Goal: Task Accomplishment & Management: Manage account settings

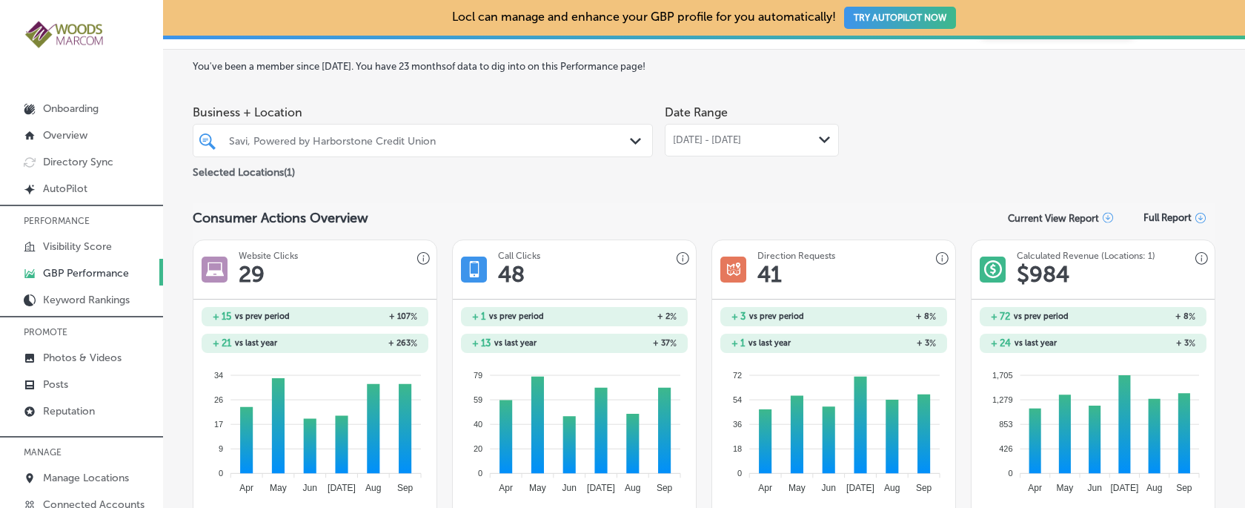
scroll to position [13, 0]
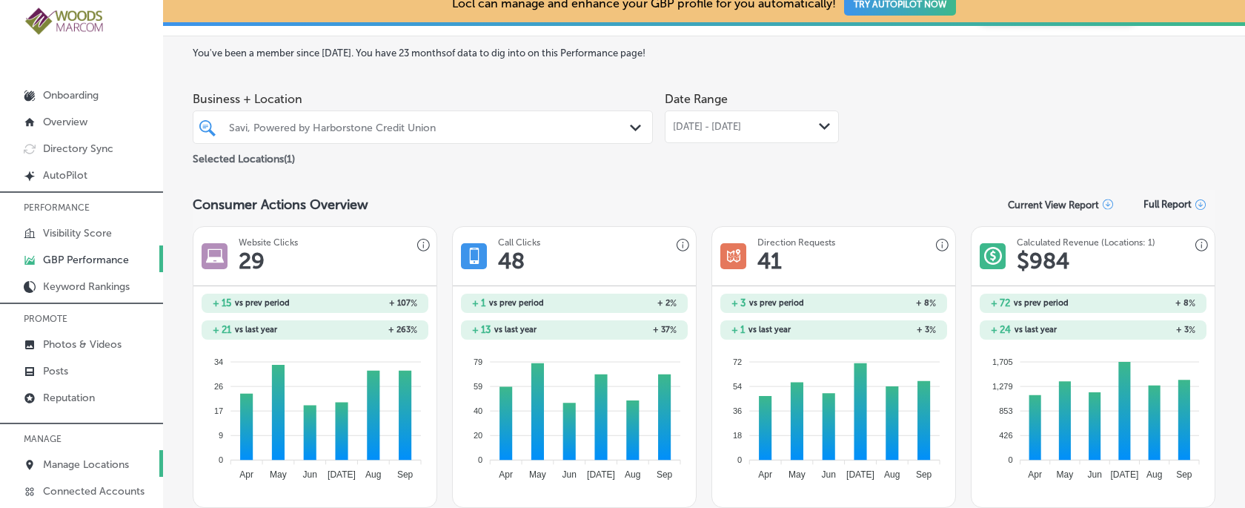
click at [100, 463] on p "Manage Locations" at bounding box center [86, 464] width 86 height 13
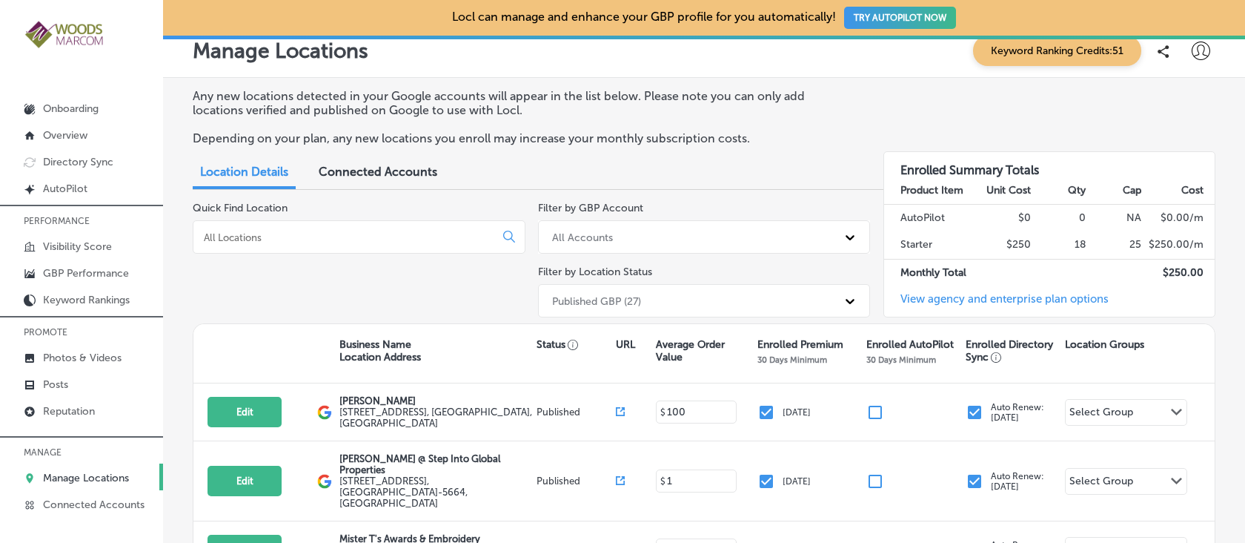
scroll to position [21, 0]
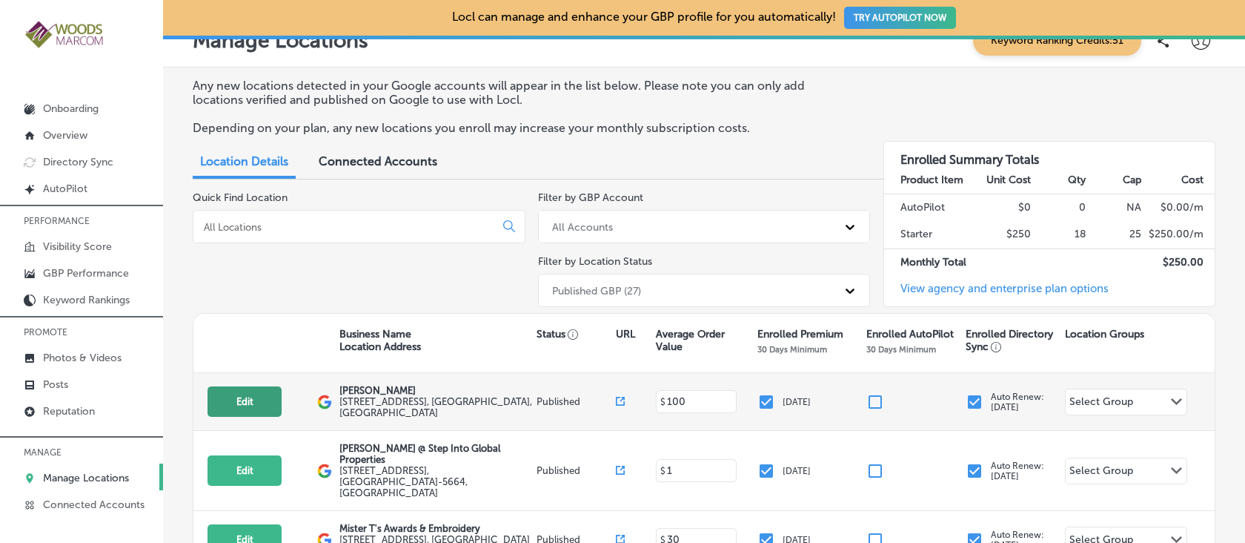
click at [259, 400] on button "Edit" at bounding box center [245, 401] width 74 height 30
select select "US"
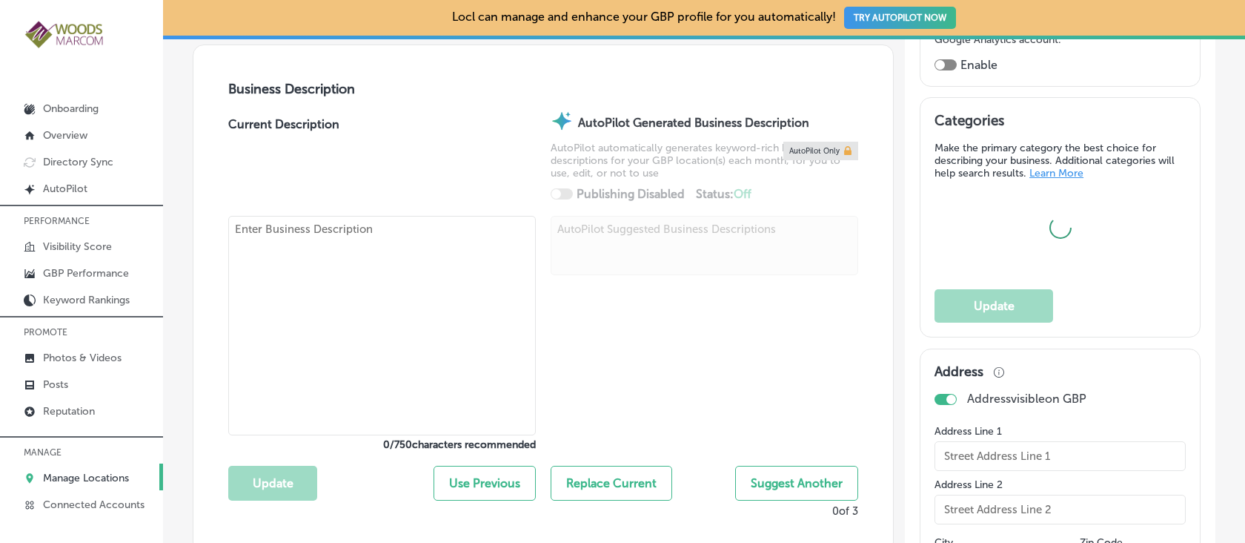
scroll to position [501, 0]
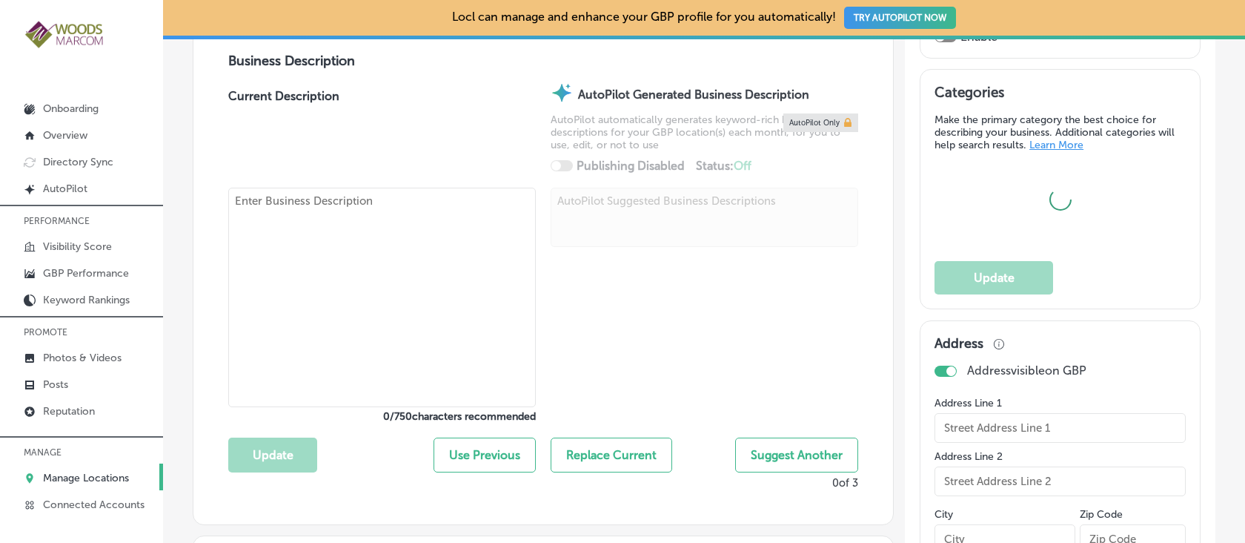
type input "[PERSON_NAME]"
type textarea "[PERSON_NAME] is a leading women's health clinic dedicated to empowering you th…"
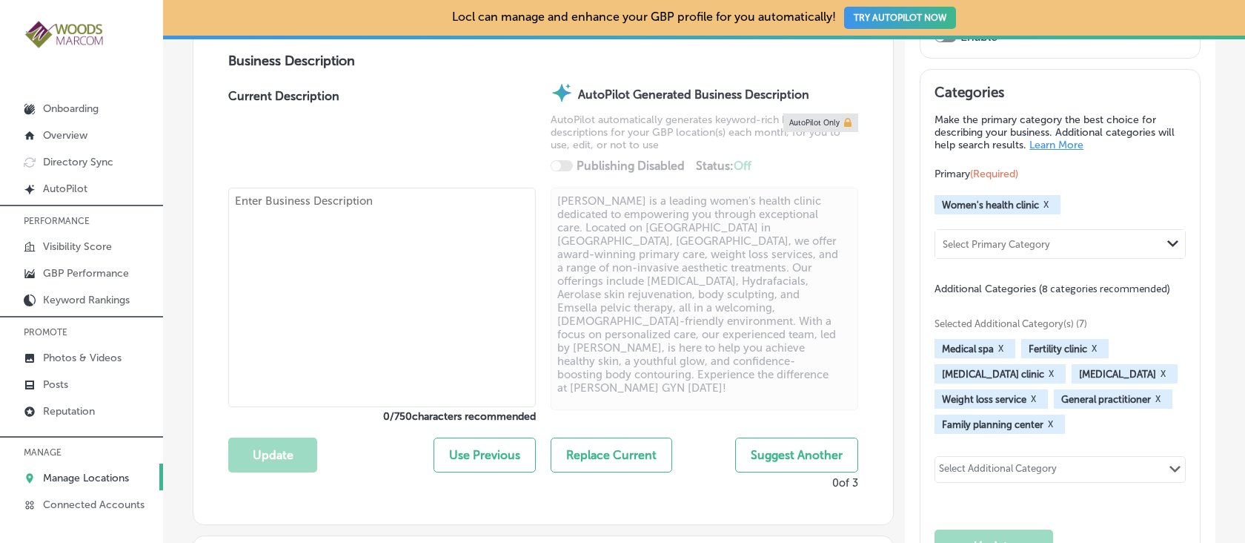
type input "[STREET_ADDRESS]"
type input "Suite A"
type input "[GEOGRAPHIC_DATA][PERSON_NAME]"
type input "98274"
type input "US"
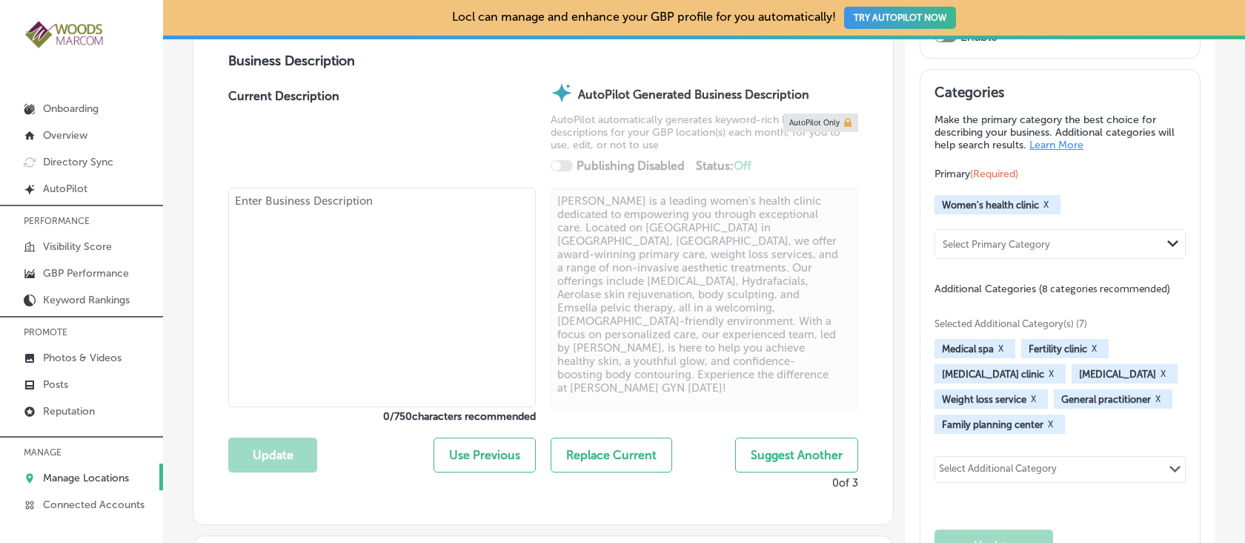
type input "[URL][DOMAIN_NAME]"
checkbox input "true"
type textarea "[PERSON_NAME] is a leading women's health clinic dedicated to empowering you th…"
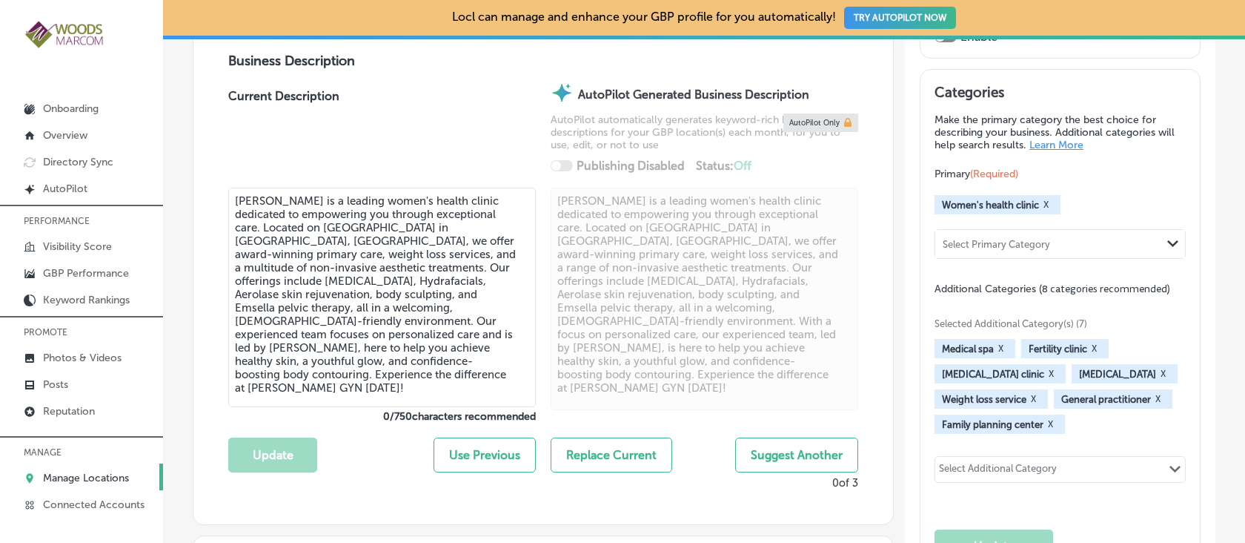
type input "[PHONE_NUMBER]"
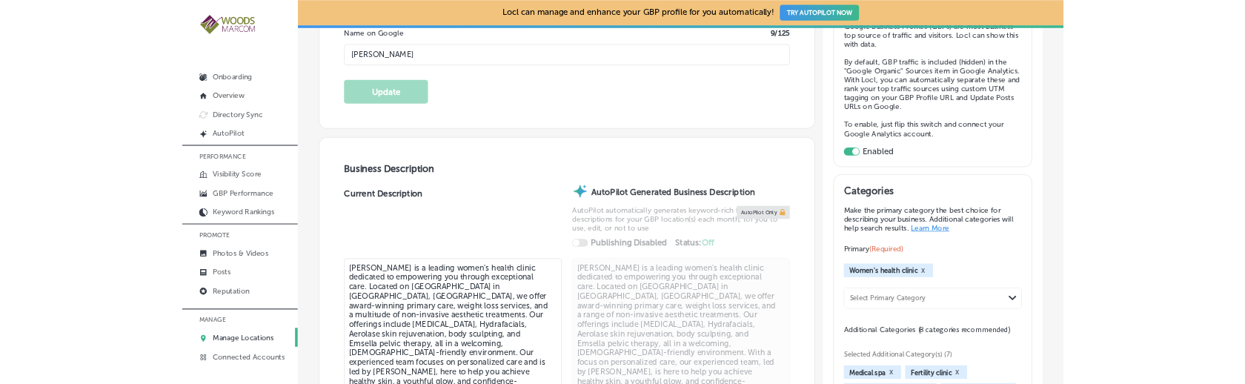
scroll to position [242, 0]
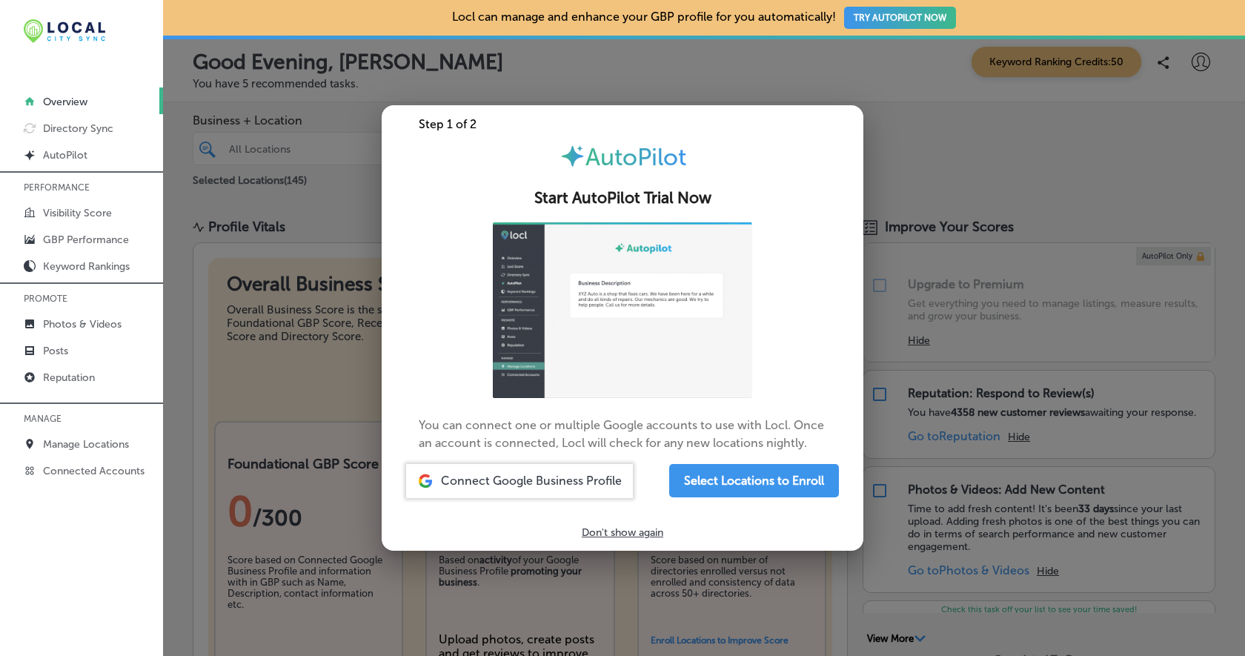
click at [603, 534] on p "Don't show again" at bounding box center [623, 532] width 82 height 13
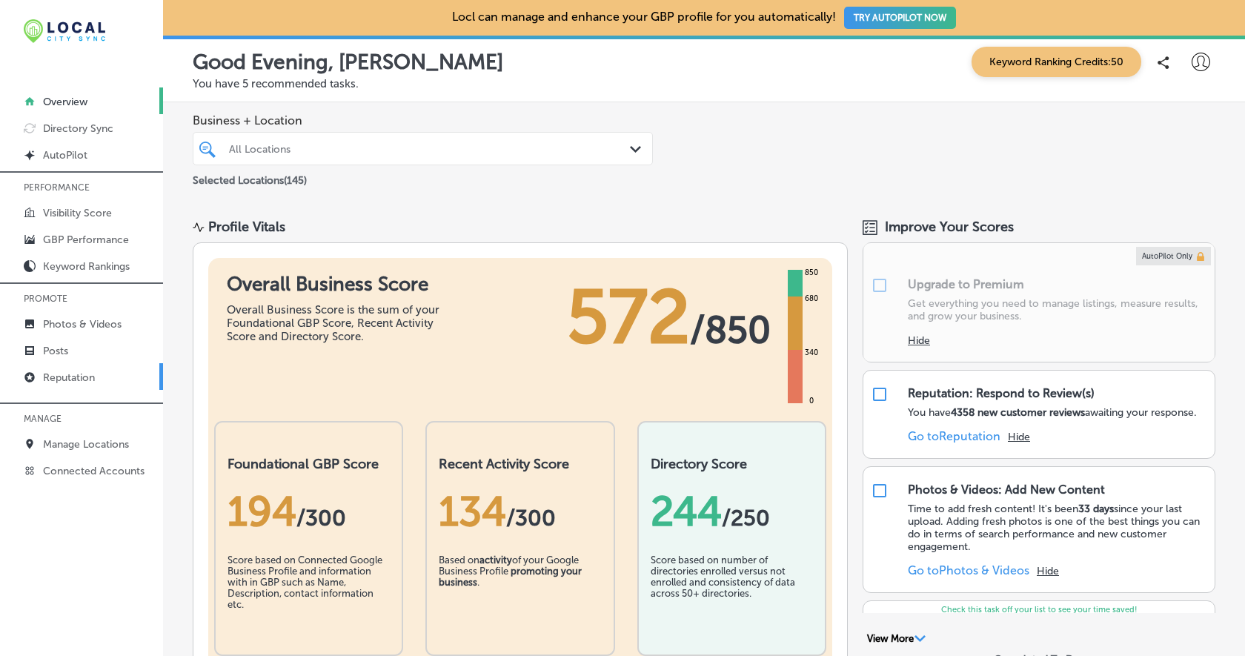
click at [80, 374] on p "Reputation" at bounding box center [69, 377] width 52 height 13
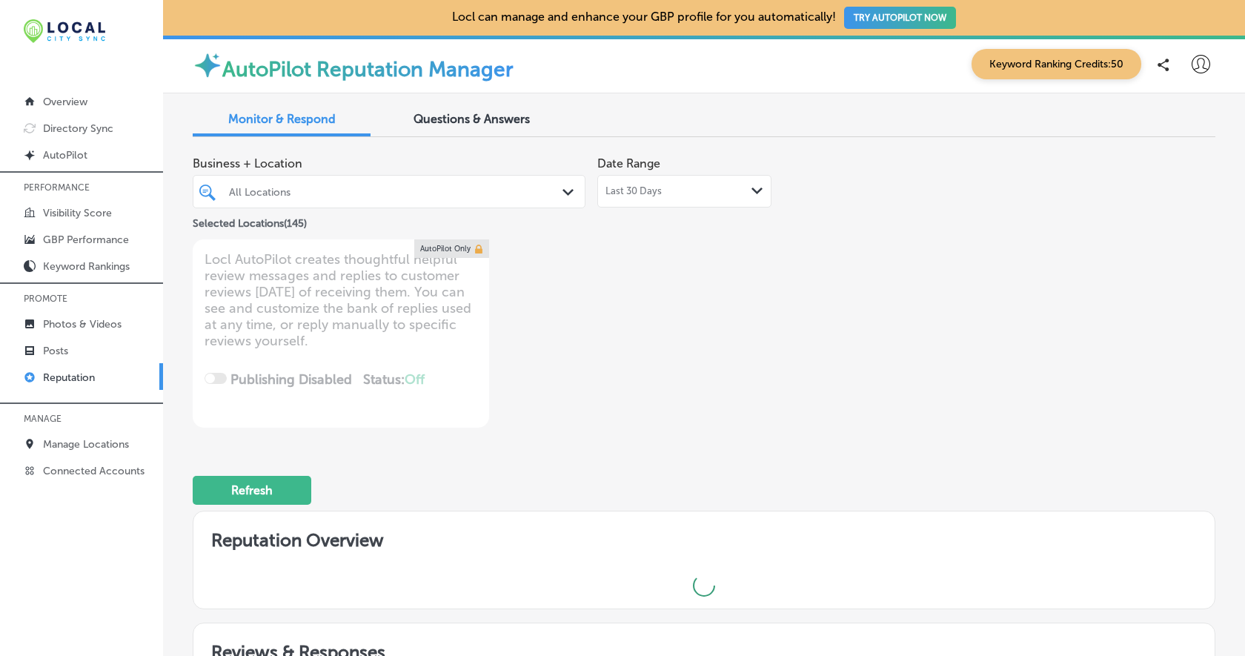
click at [310, 192] on div "All Locations" at bounding box center [396, 191] width 335 height 13
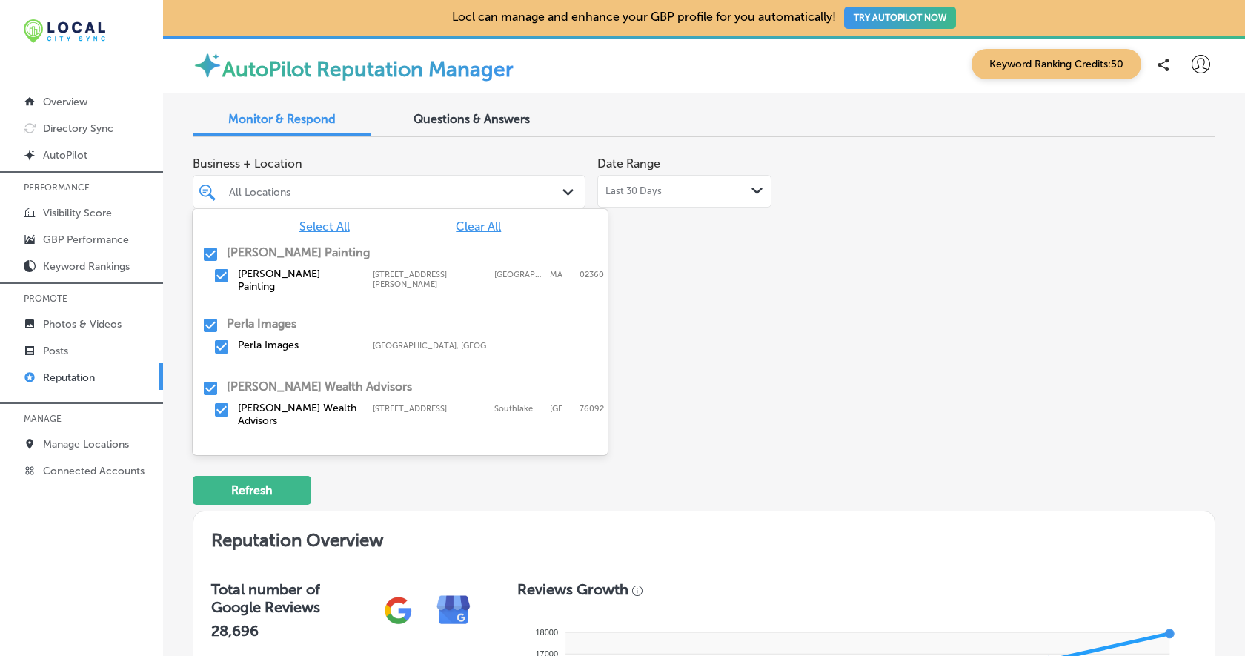
click at [477, 224] on span "Clear All" at bounding box center [478, 226] width 45 height 14
click at [225, 276] on input "checkbox" at bounding box center [222, 276] width 18 height 18
click at [873, 244] on div "Business + Location option 15 Roberts Road Unit D, selected. option focused, 0 …" at bounding box center [704, 288] width 1023 height 279
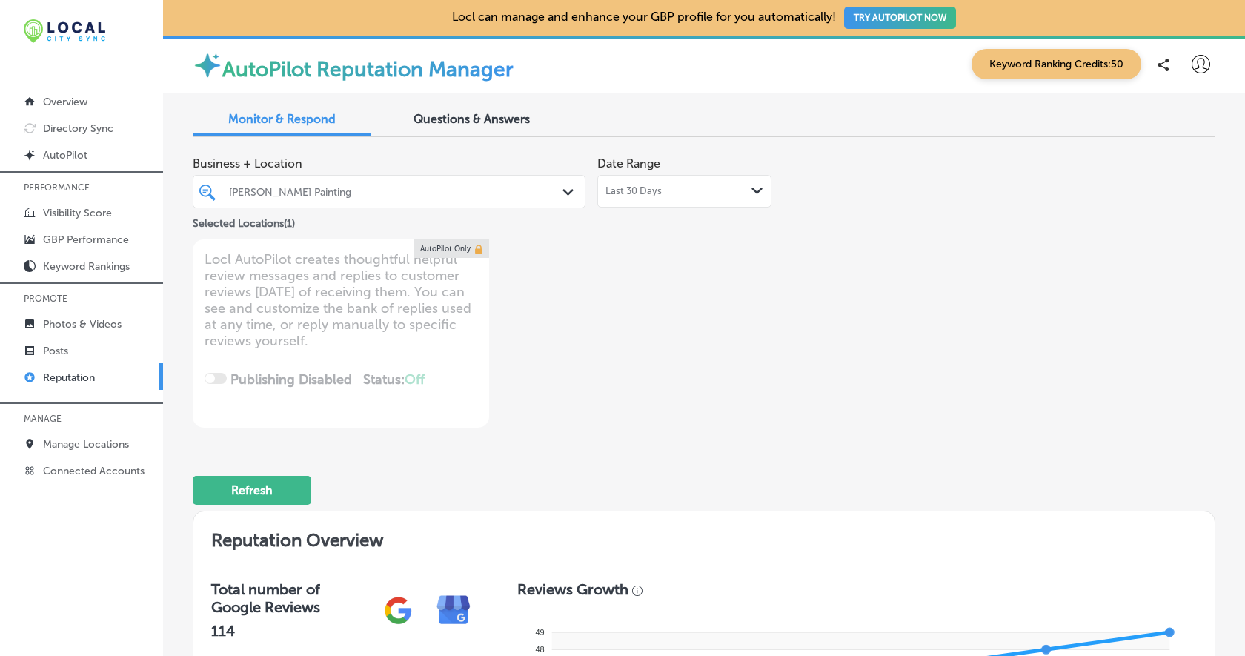
click at [737, 187] on div "Last 30 Days Path Created with Sketch." at bounding box center [685, 191] width 158 height 12
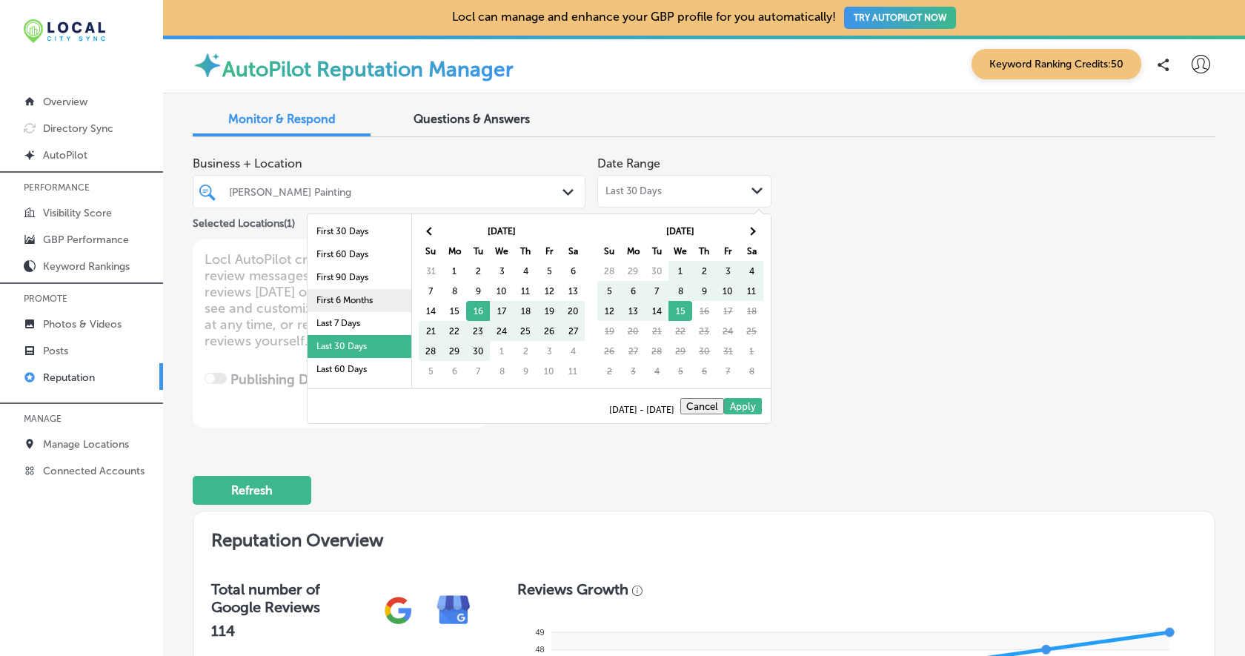
click at [376, 300] on li "First 6 Months" at bounding box center [360, 300] width 104 height 23
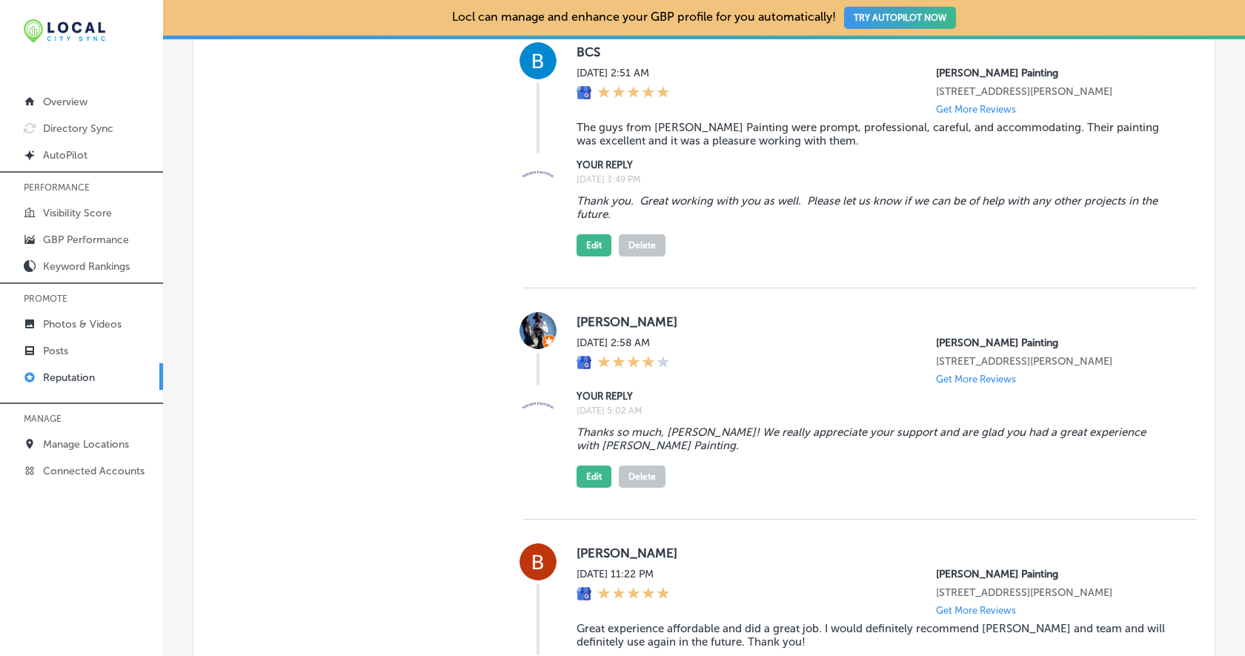
scroll to position [5998, 0]
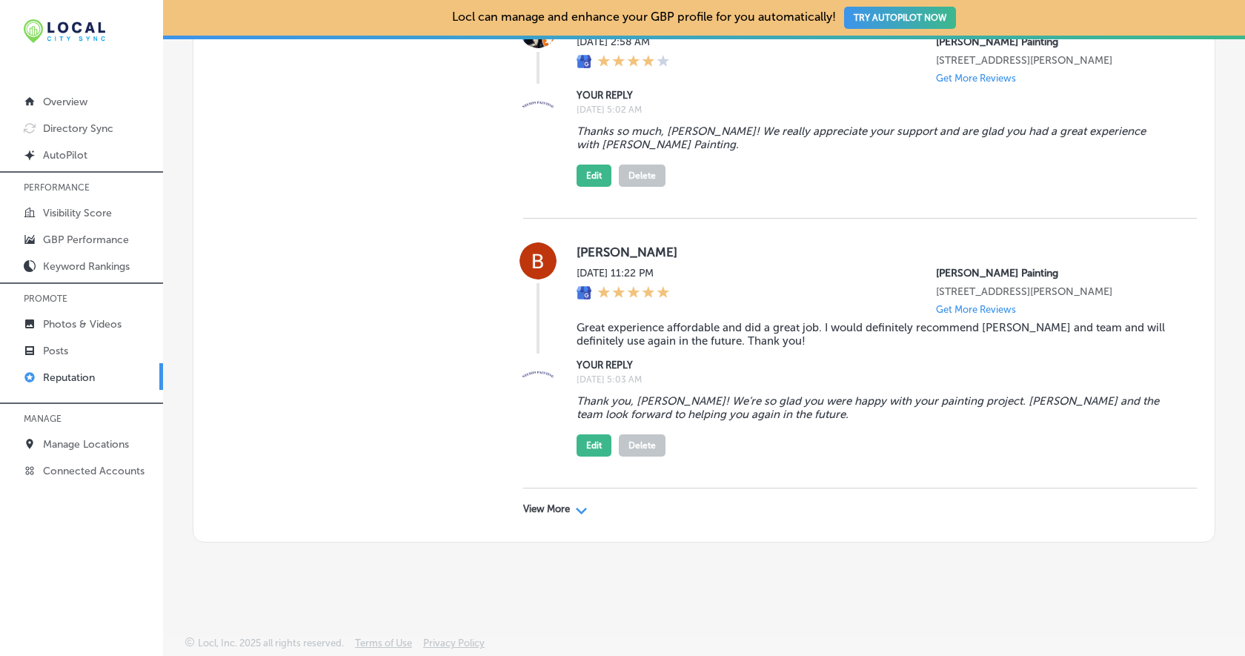
click at [584, 505] on div "Path Created with Sketch." at bounding box center [582, 509] width 12 height 12
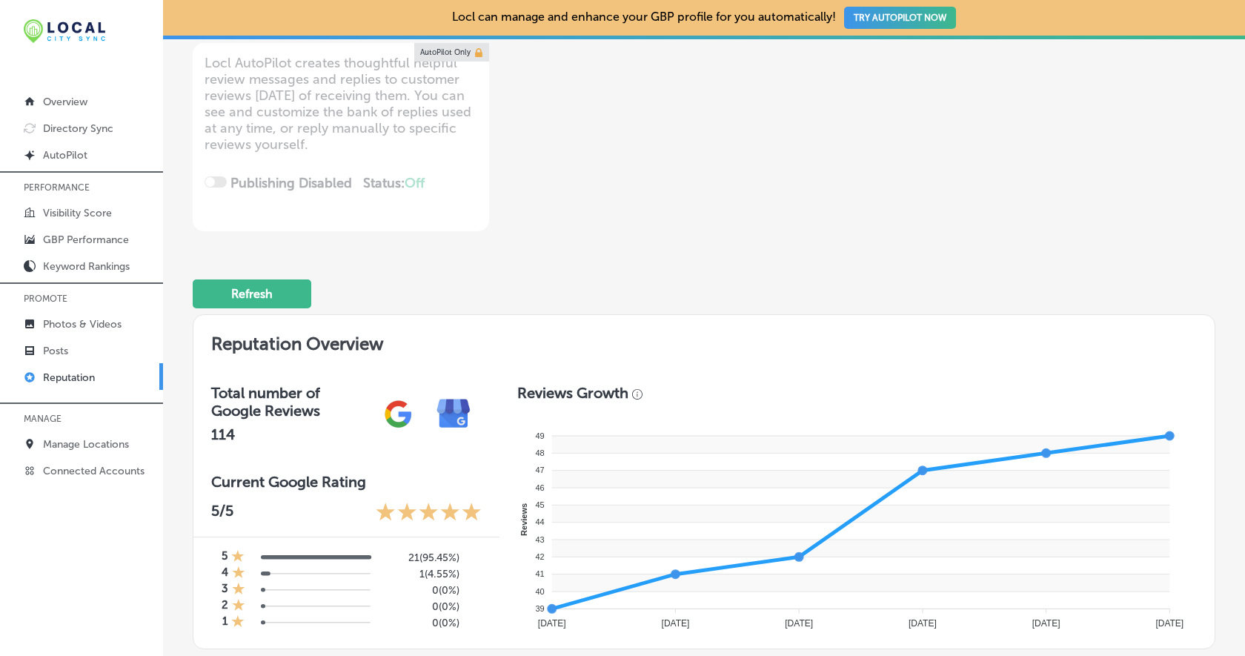
scroll to position [72, 0]
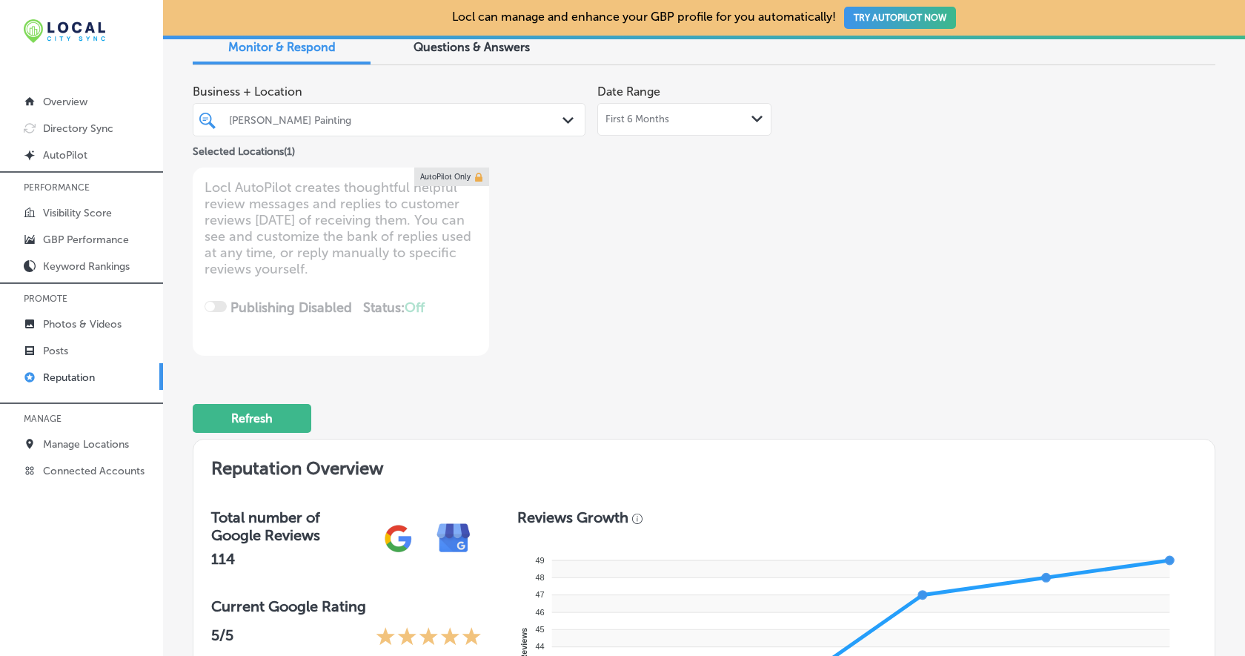
click at [678, 123] on div "First 6 Months Path Created with Sketch." at bounding box center [685, 119] width 158 height 12
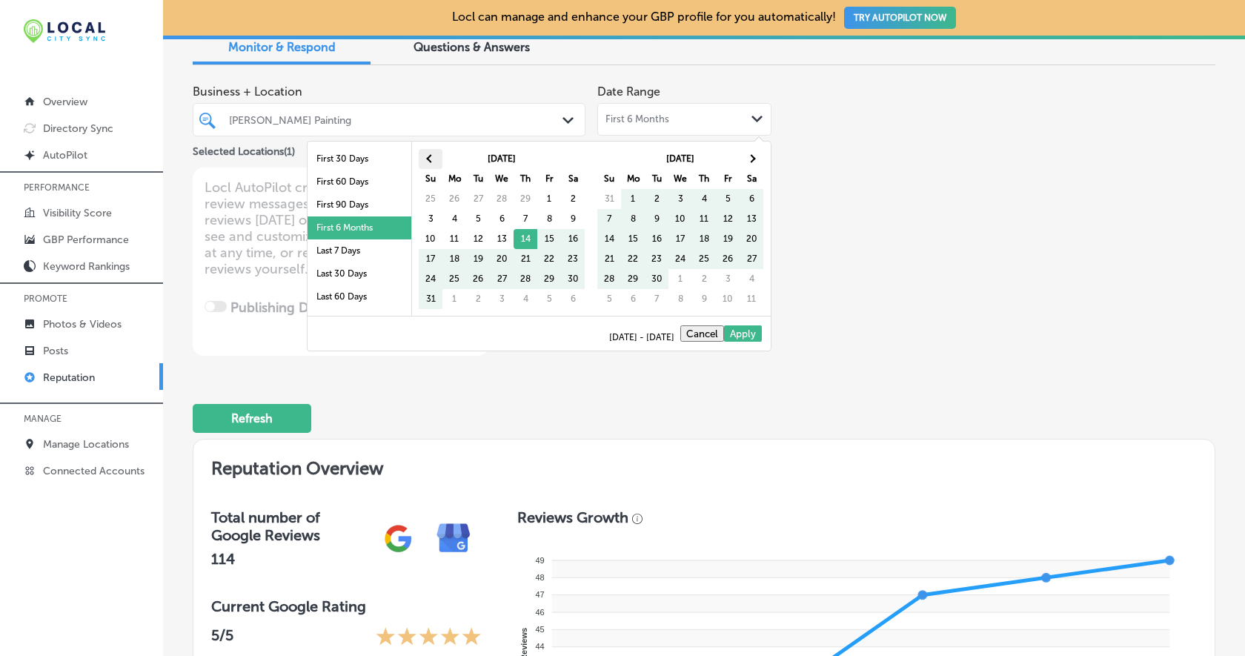
click at [428, 158] on span at bounding box center [431, 158] width 8 height 8
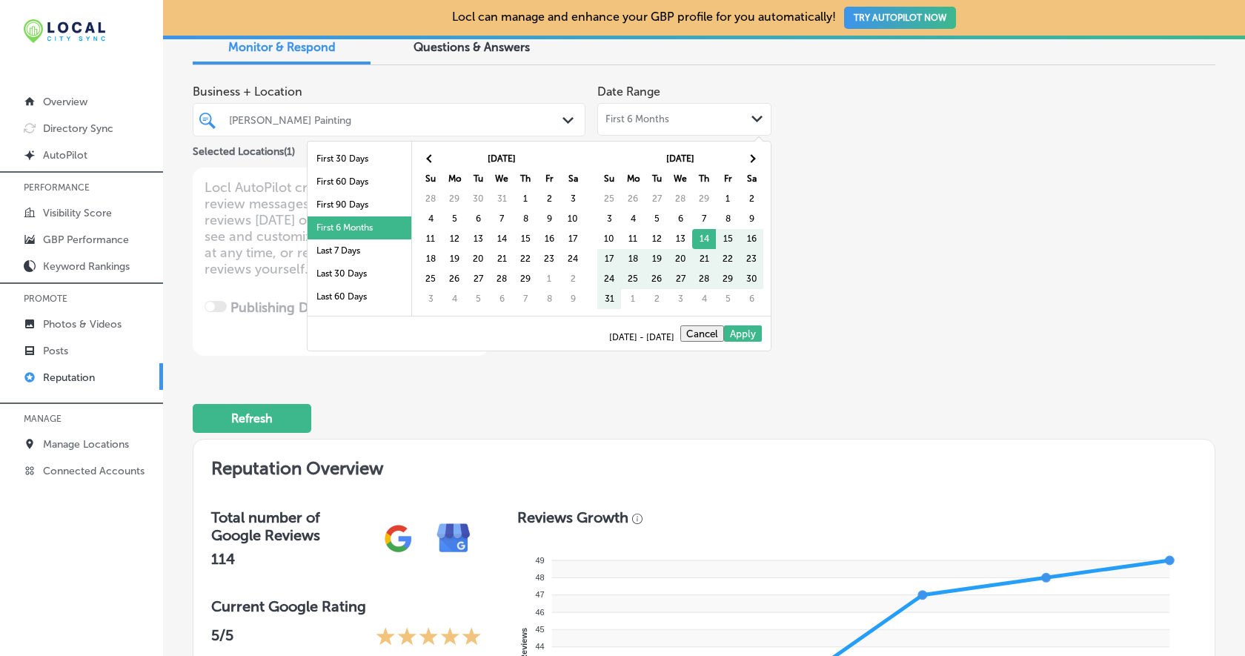
click at [428, 158] on span at bounding box center [431, 158] width 8 height 8
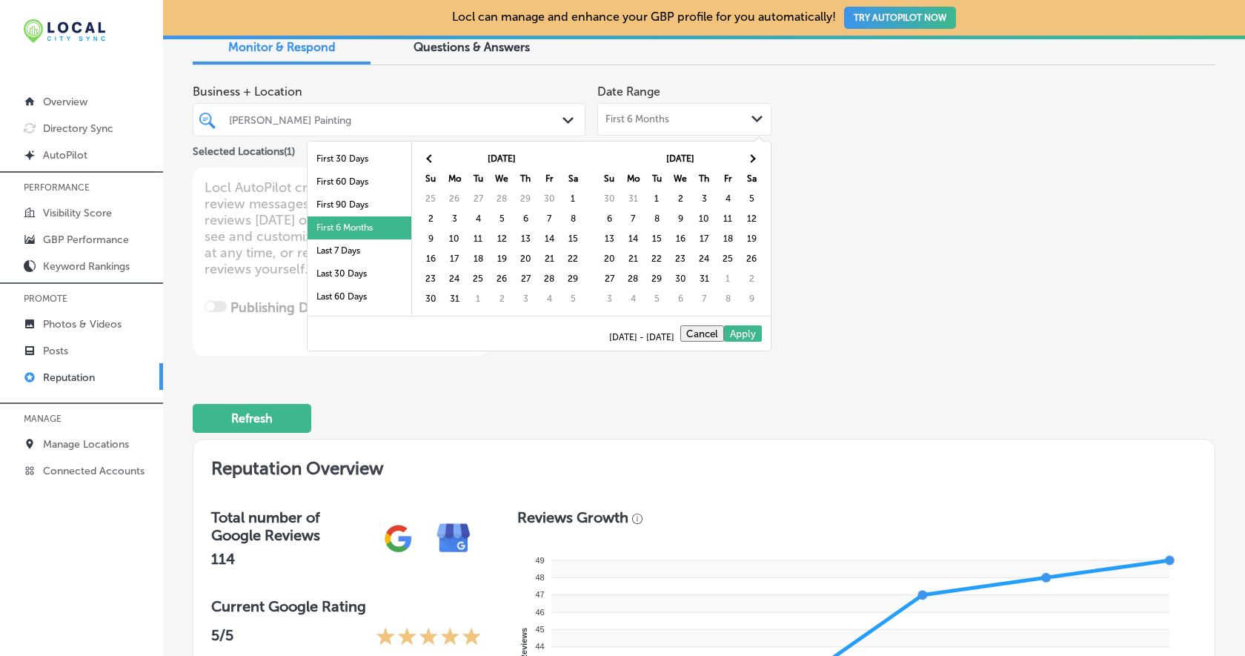
click at [428, 158] on span at bounding box center [431, 158] width 8 height 8
click at [430, 157] on span at bounding box center [431, 158] width 8 height 8
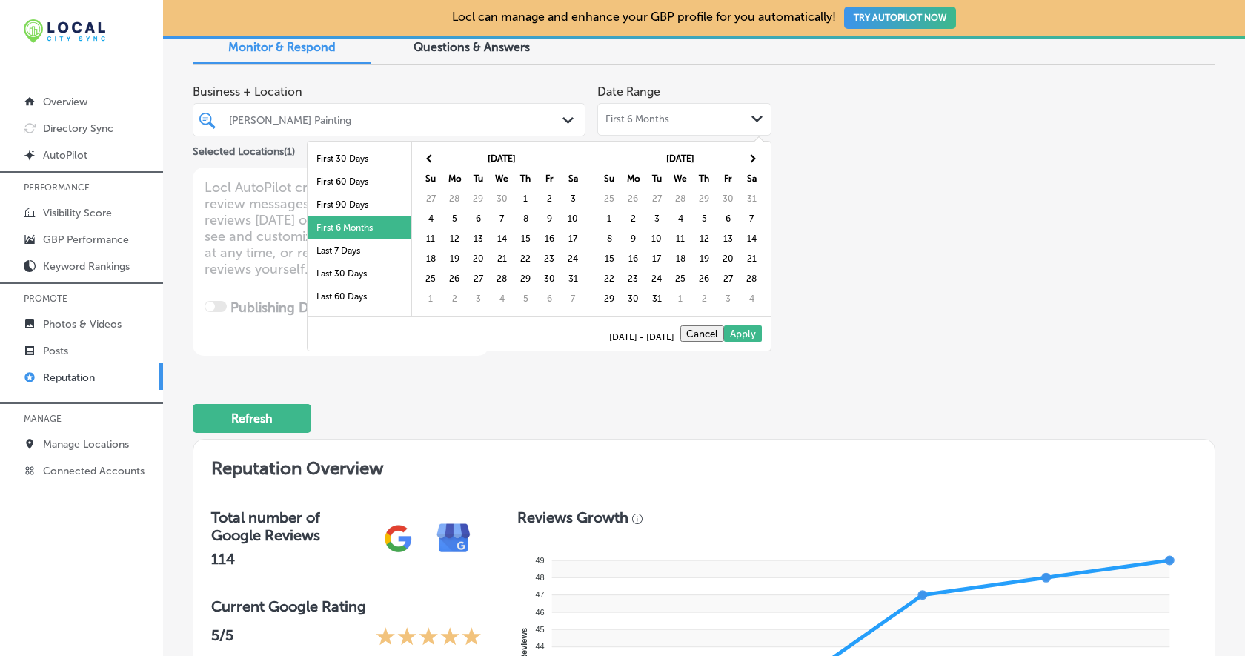
click at [430, 157] on span at bounding box center [431, 158] width 8 height 8
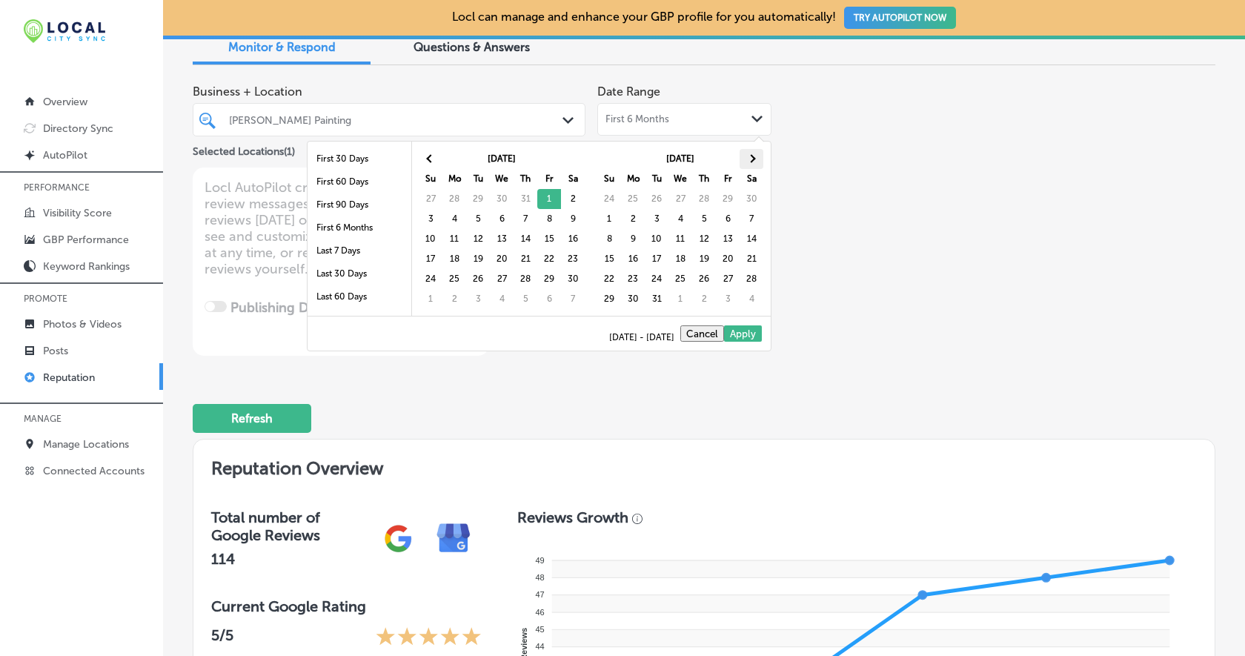
click at [753, 162] on th at bounding box center [752, 159] width 24 height 20
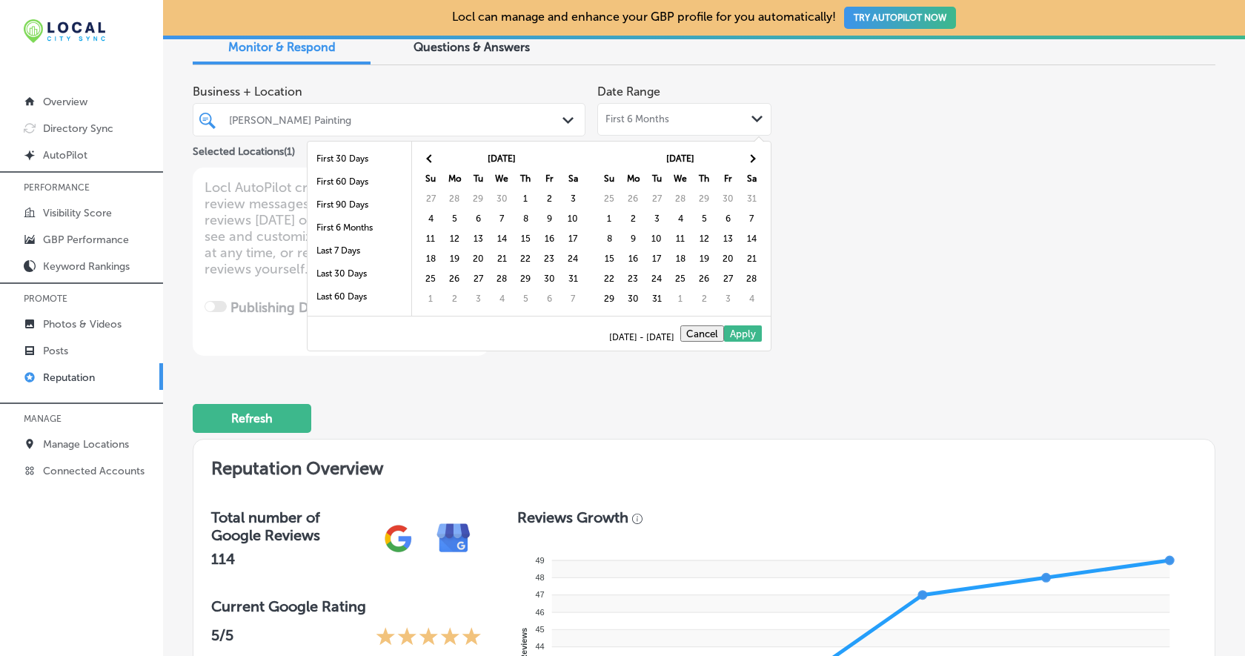
click at [753, 162] on th at bounding box center [752, 159] width 24 height 20
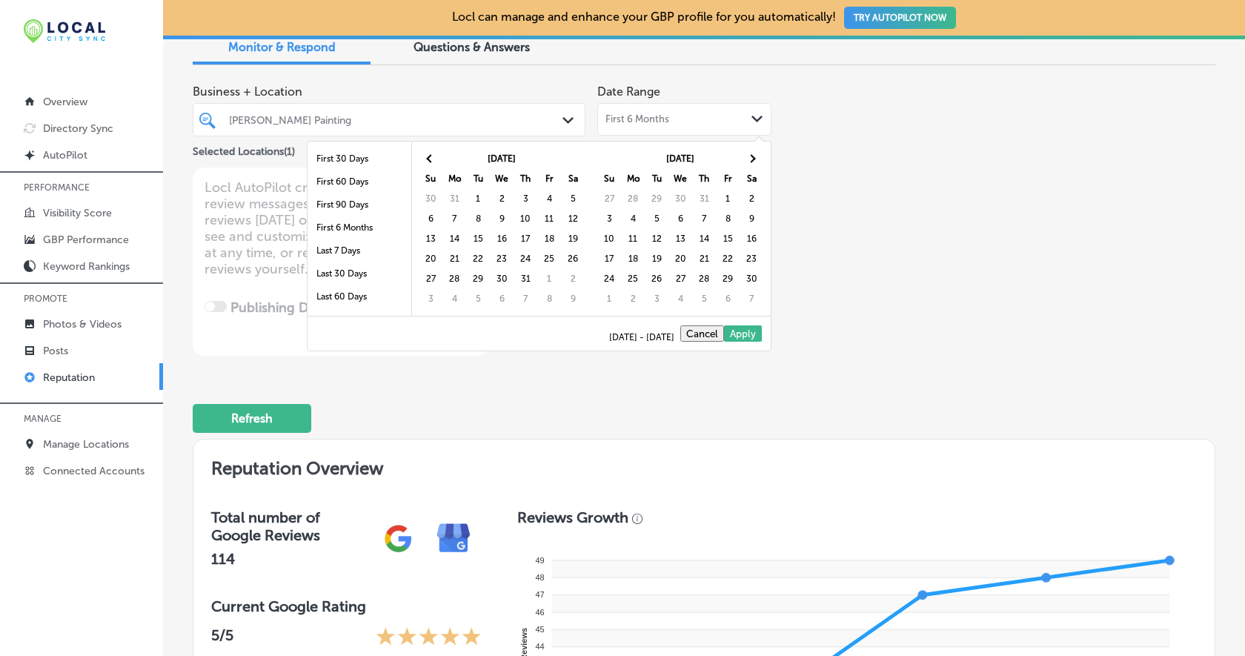
click at [753, 162] on th at bounding box center [752, 159] width 24 height 20
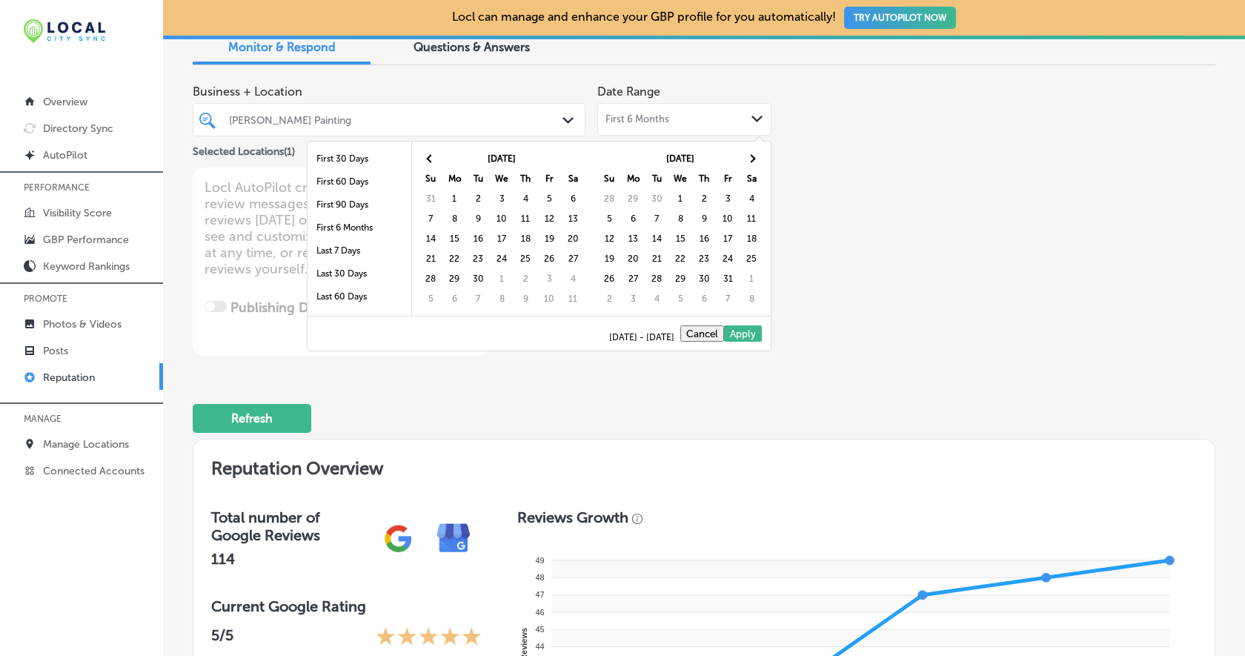
click at [753, 162] on th at bounding box center [752, 159] width 24 height 20
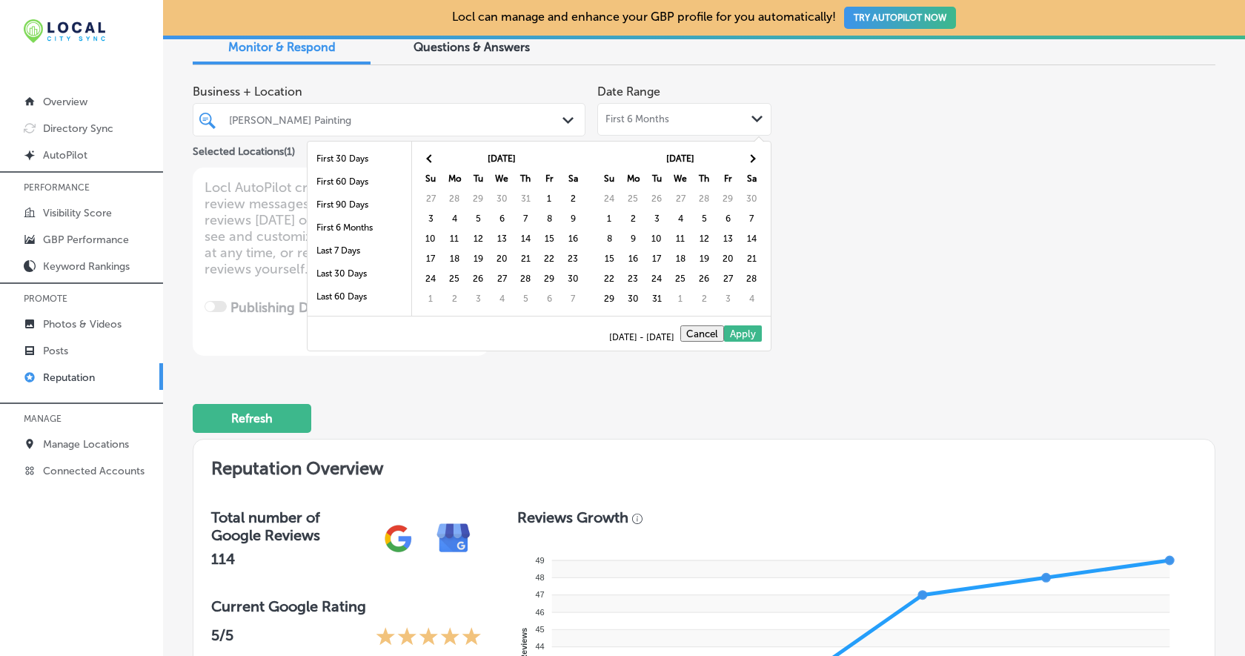
click at [753, 162] on th at bounding box center [752, 159] width 24 height 20
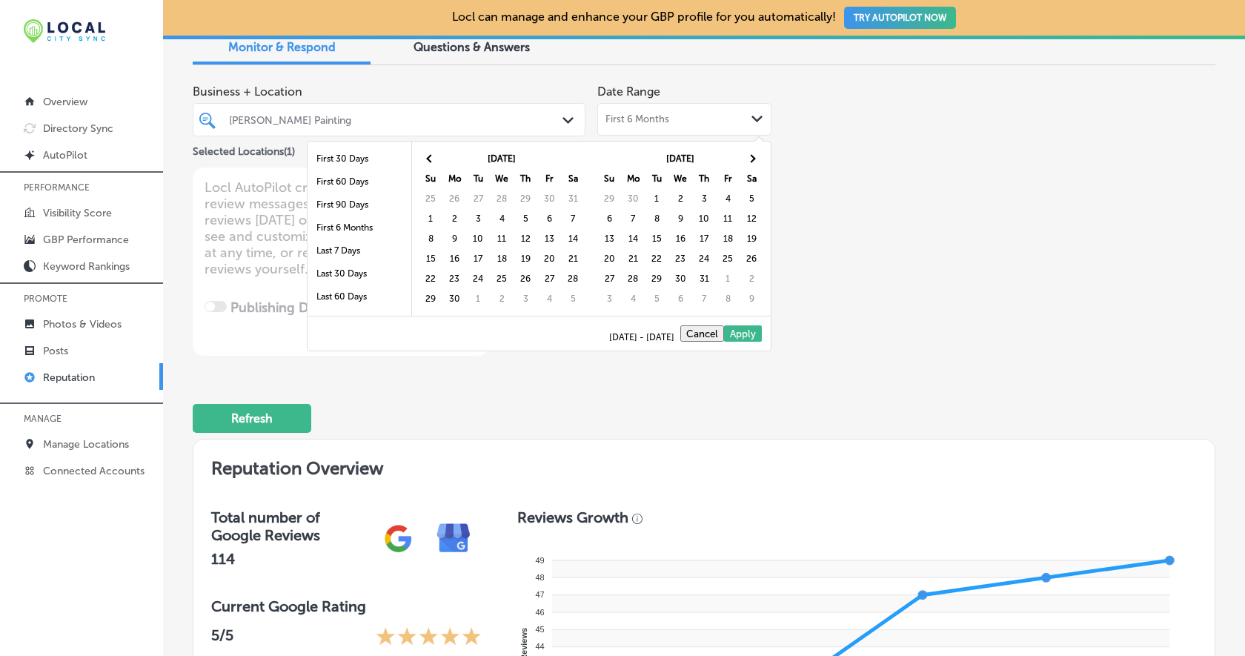
click at [753, 162] on th at bounding box center [752, 159] width 24 height 20
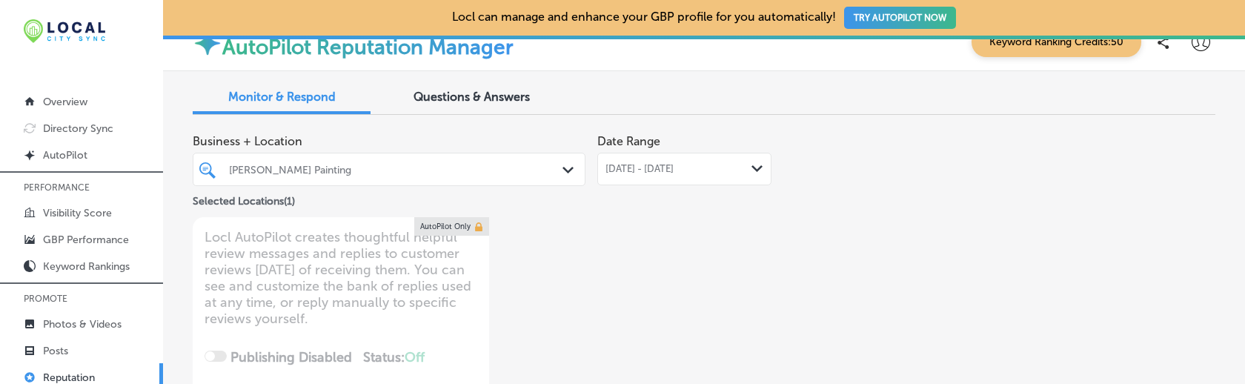
scroll to position [0, 0]
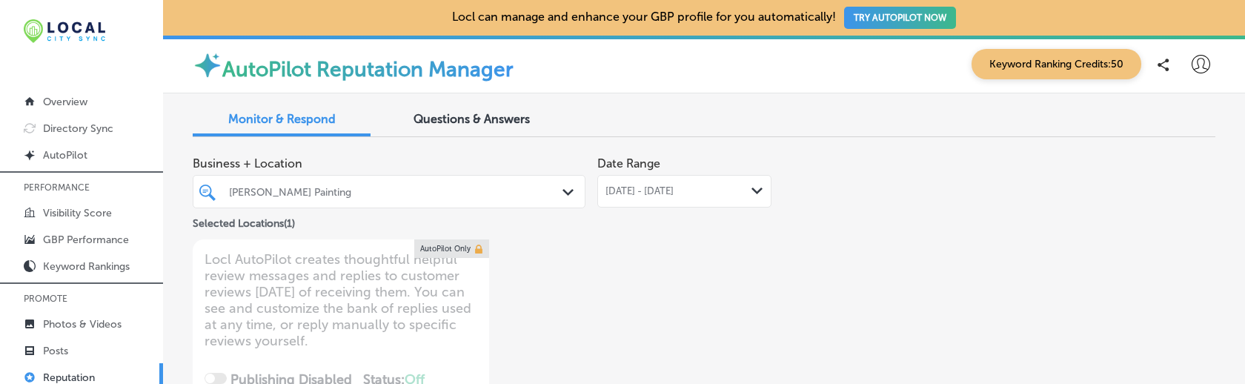
click at [654, 192] on span "Apr 01, 2022 - Sep 30, 2025" at bounding box center [640, 191] width 68 height 12
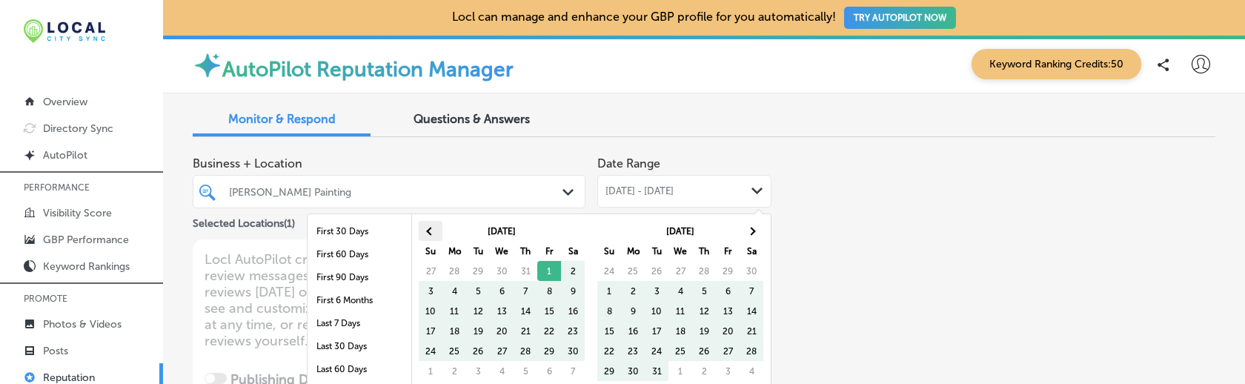
click at [432, 229] on span at bounding box center [431, 231] width 8 height 8
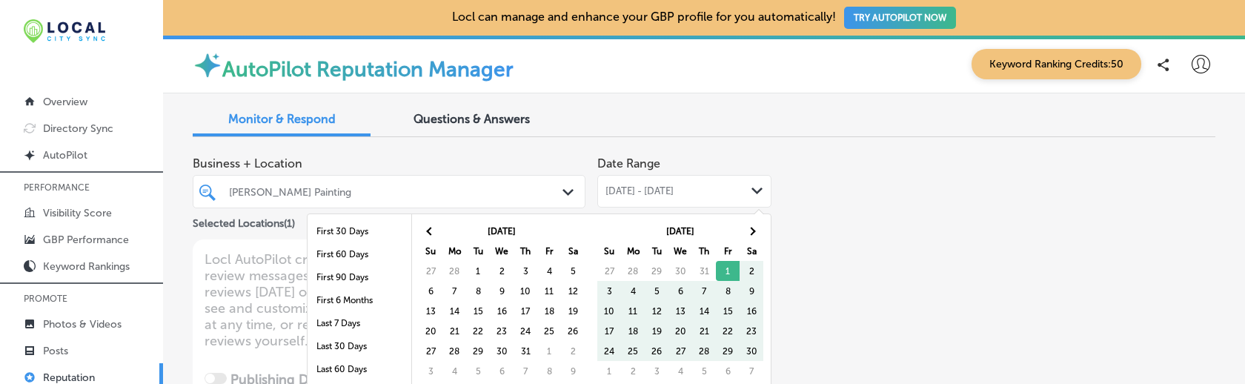
click at [432, 229] on span at bounding box center [431, 231] width 8 height 8
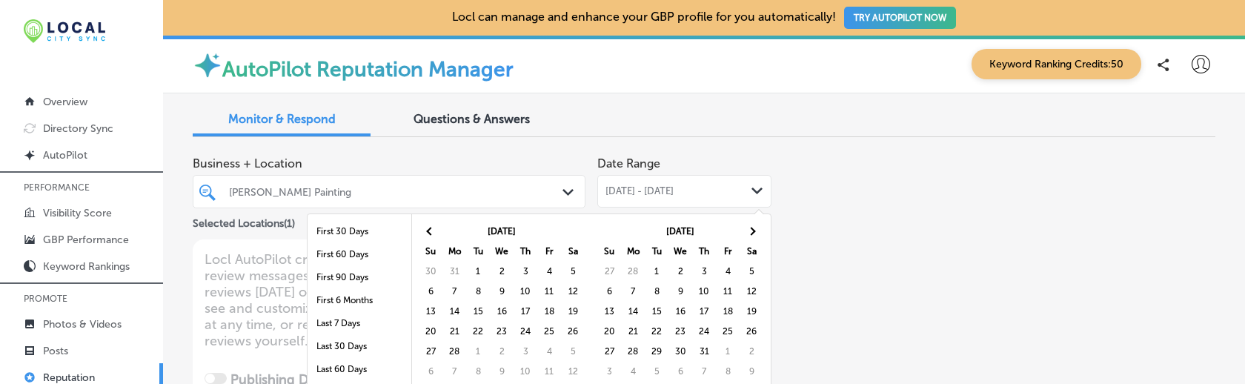
click at [432, 229] on span at bounding box center [431, 231] width 8 height 8
click at [751, 231] on span at bounding box center [752, 231] width 8 height 8
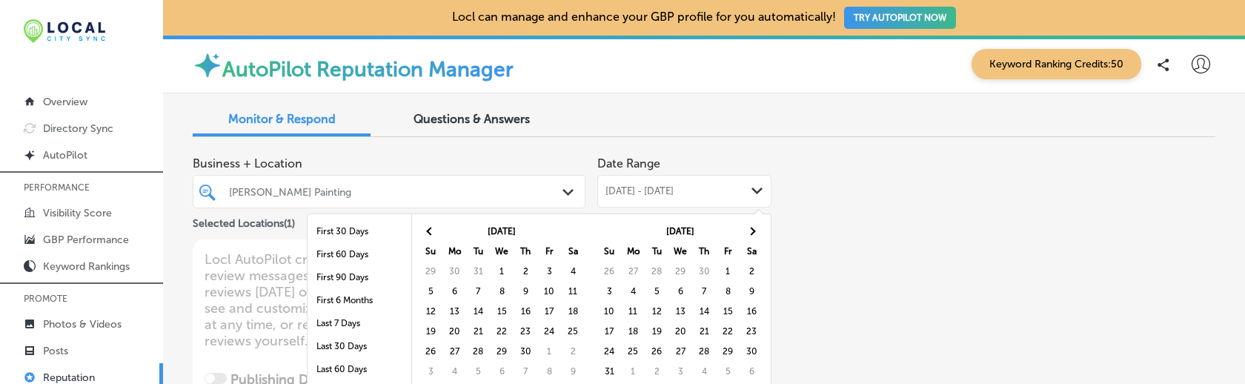
click at [751, 231] on span at bounding box center [752, 231] width 8 height 8
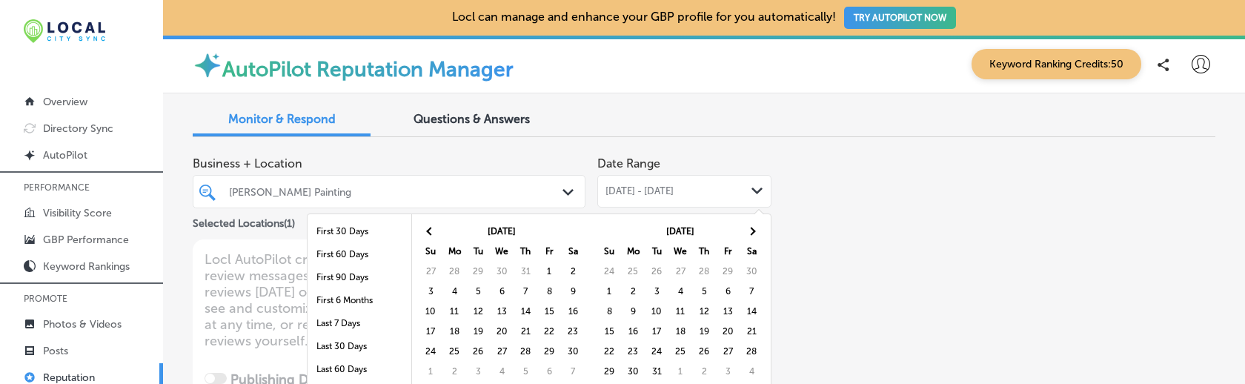
click at [751, 231] on span at bounding box center [752, 231] width 8 height 8
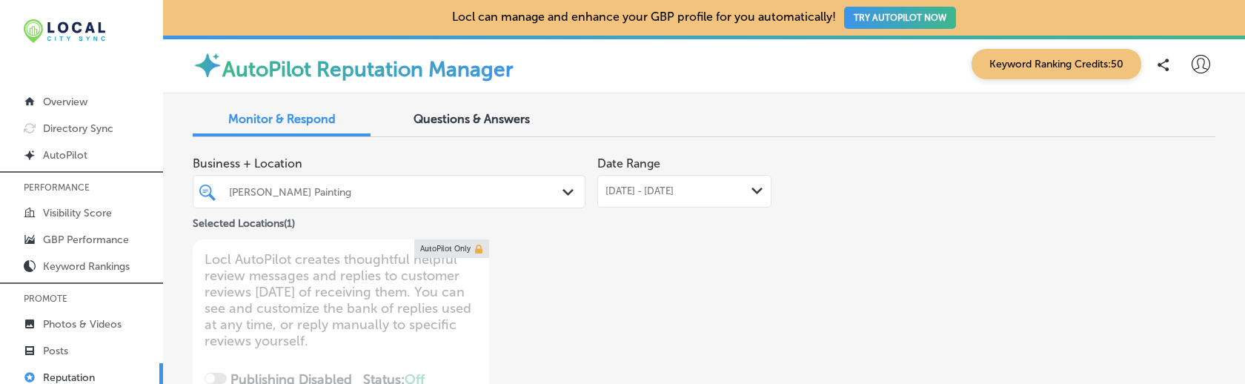
type textarea "x"
